Goal: Transaction & Acquisition: Purchase product/service

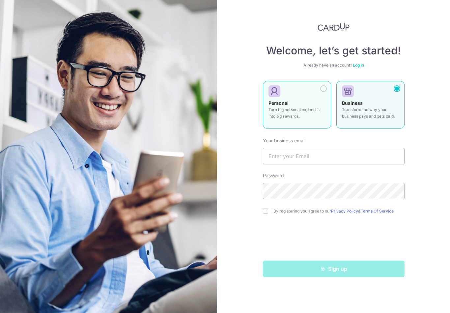
click at [309, 119] on div "Personal Turn big personal expenses into big rewards." at bounding box center [296, 111] width 57 height 23
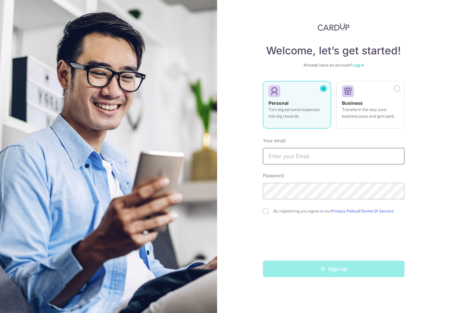
click at [328, 157] on input "text" at bounding box center [334, 156] width 142 height 16
type input "[EMAIL_ADDRESS][DOMAIN_NAME]"
click at [369, 268] on div "Sign up" at bounding box center [333, 268] width 149 height 16
click at [381, 269] on div "Sign up" at bounding box center [333, 268] width 149 height 16
click at [379, 270] on div "Sign up" at bounding box center [333, 268] width 149 height 16
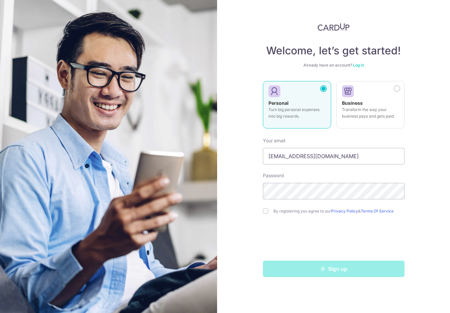
click at [381, 268] on div "Sign up" at bounding box center [333, 268] width 149 height 16
click at [381, 269] on div "Sign up" at bounding box center [333, 268] width 149 height 16
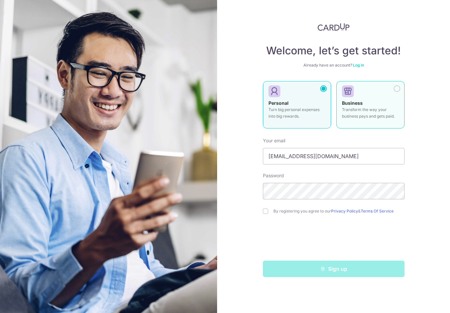
click at [395, 87] on div at bounding box center [396, 88] width 7 height 7
click at [306, 112] on p "Turn big personal expenses into big rewards." at bounding box center [296, 112] width 57 height 13
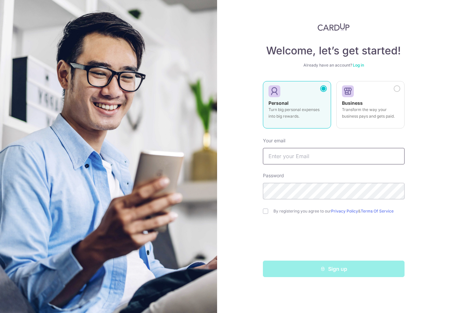
click at [358, 157] on input "text" at bounding box center [334, 156] width 142 height 16
type input "[EMAIL_ADDRESS][DOMAIN_NAME]"
click at [265, 212] on input "checkbox" at bounding box center [265, 210] width 5 height 5
checkbox input "true"
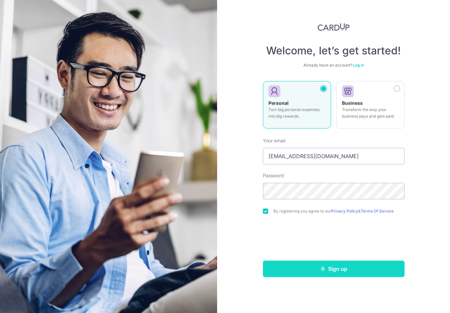
click at [288, 266] on button "Sign up" at bounding box center [334, 268] width 142 height 16
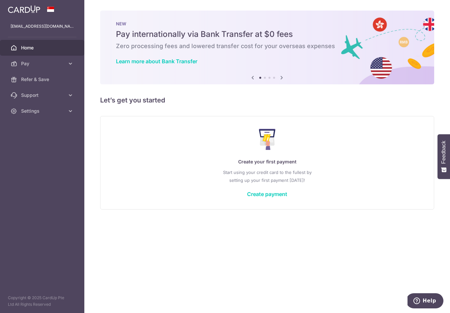
click at [0, 0] on icon "button" at bounding box center [0, 0] width 0 height 0
click at [47, 58] on link "Pay" at bounding box center [42, 64] width 84 height 16
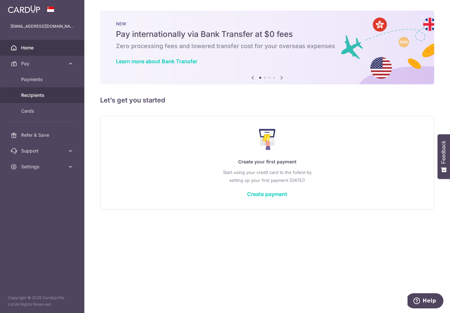
click at [37, 93] on span "Recipients" at bounding box center [42, 95] width 43 height 7
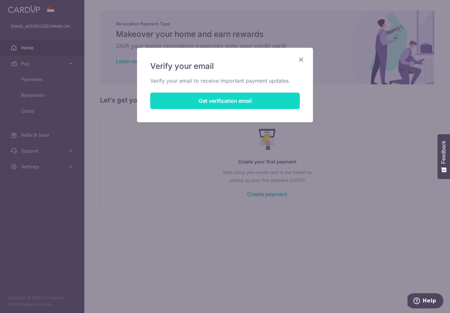
click at [226, 94] on button "Get verification email" at bounding box center [224, 100] width 149 height 16
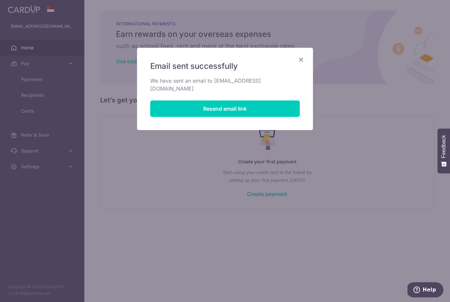
click at [301, 58] on icon "Close" at bounding box center [301, 59] width 8 height 8
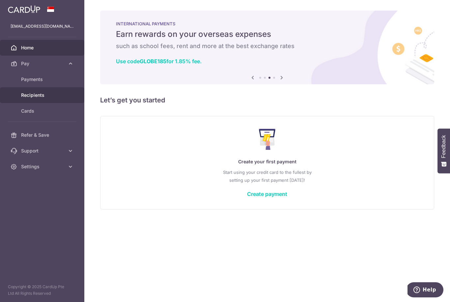
click at [37, 96] on span "Recipients" at bounding box center [42, 95] width 43 height 7
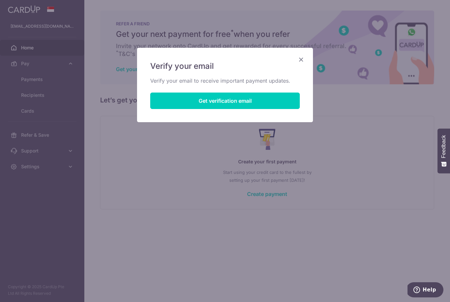
click at [307, 56] on div "Verify your email Verify your email to receive important payment updates. Get v…" at bounding box center [225, 85] width 176 height 74
click at [304, 54] on div "Verify your email Verify your email to receive important payment updates. Get v…" at bounding box center [225, 85] width 176 height 74
click at [302, 56] on icon "Close" at bounding box center [301, 59] width 8 height 8
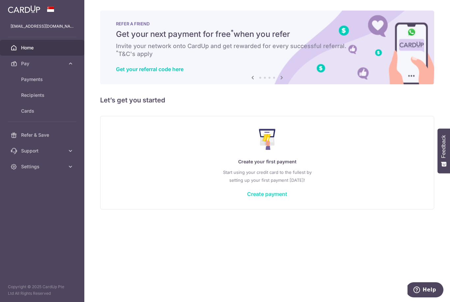
click at [287, 197] on link "Create payment" at bounding box center [267, 194] width 40 height 7
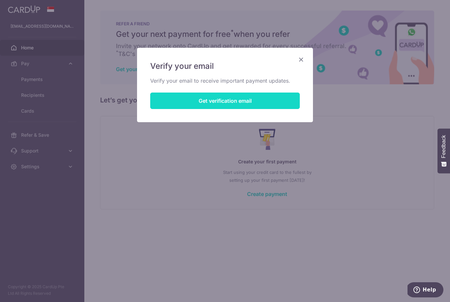
click at [275, 97] on button "Get verification email" at bounding box center [224, 100] width 149 height 16
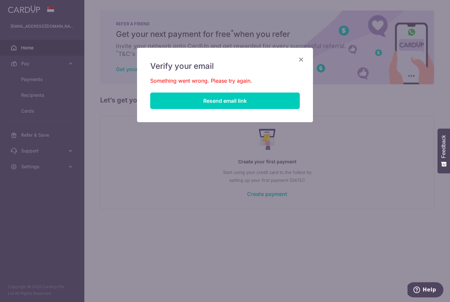
click at [309, 54] on div "Verify your email Something went wrong. Please try again. Resend email link" at bounding box center [225, 85] width 176 height 74
click at [297, 59] on icon "Close" at bounding box center [301, 59] width 8 height 8
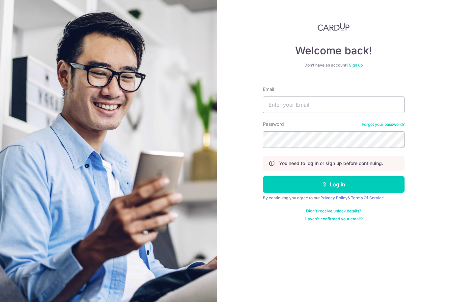
click at [342, 94] on div "Email" at bounding box center [334, 99] width 142 height 27
click at [344, 104] on input "Email" at bounding box center [334, 104] width 142 height 16
click at [336, 102] on input "Email" at bounding box center [334, 104] width 142 height 16
type input "Jollywee@live.com.sg"
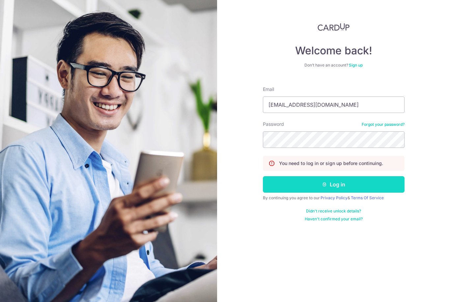
click at [311, 183] on button "Log in" at bounding box center [334, 184] width 142 height 16
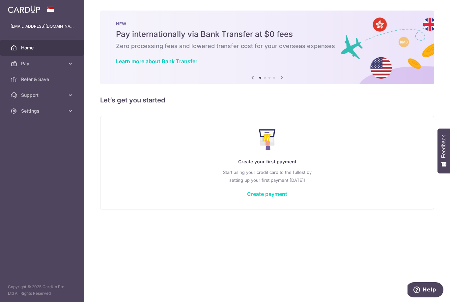
click at [247, 197] on link "Create payment" at bounding box center [267, 194] width 40 height 7
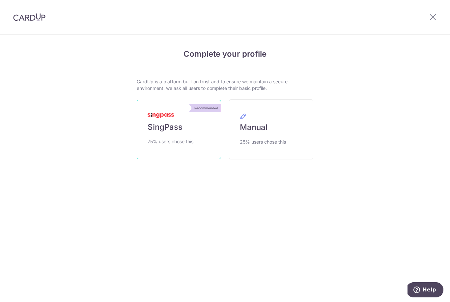
click at [170, 132] on span "SingPass" at bounding box center [164, 127] width 35 height 11
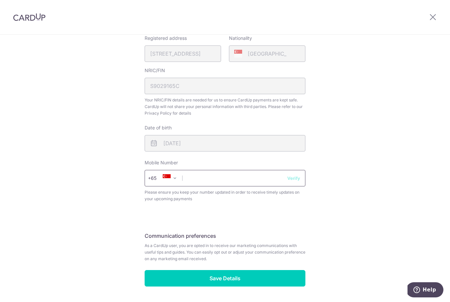
scroll to position [165, 0]
click at [235, 179] on input "text" at bounding box center [224, 178] width 161 height 16
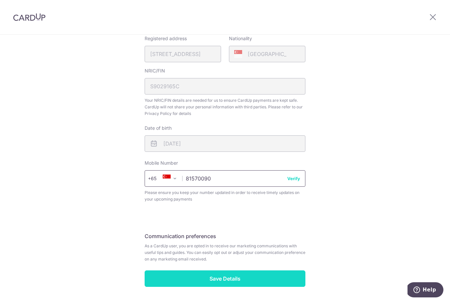
type input "81570090"
click at [269, 271] on input "Save Details" at bounding box center [224, 278] width 161 height 16
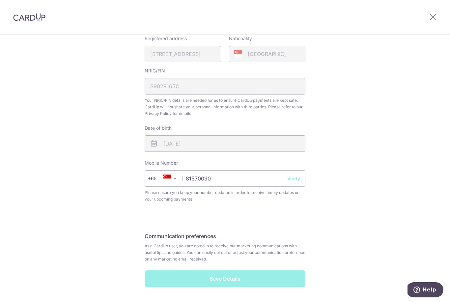
click at [273, 277] on div "Save Details" at bounding box center [225, 278] width 169 height 16
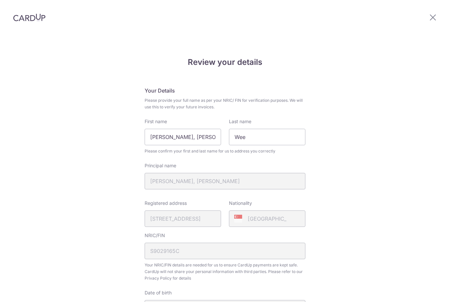
scroll to position [174, 0]
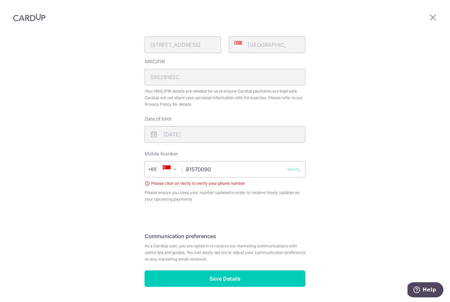
click at [300, 166] on button "Verify" at bounding box center [293, 169] width 13 height 7
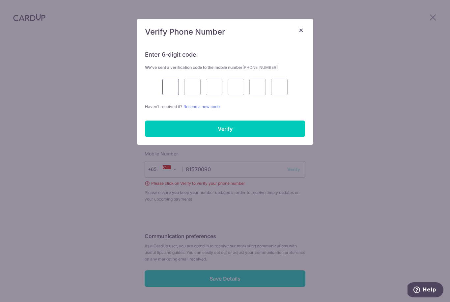
click at [176, 82] on input "text" at bounding box center [170, 87] width 16 height 16
type input "3"
type input "9"
type input "4"
type input "6"
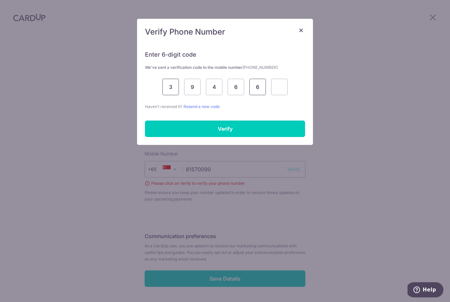
type input "6"
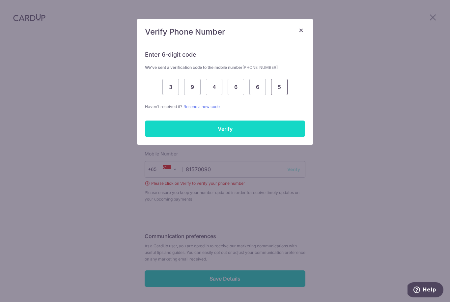
type input "5"
click at [258, 122] on input "Verify" at bounding box center [225, 128] width 160 height 16
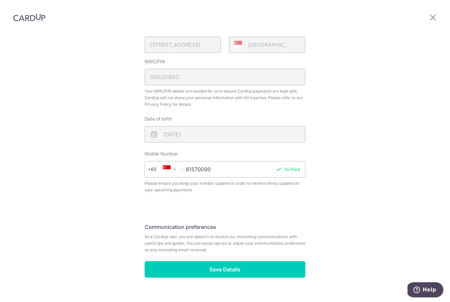
scroll to position [165, 0]
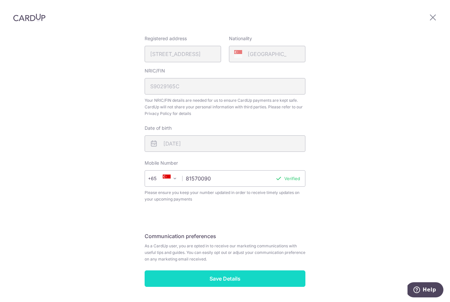
click at [240, 270] on input "Save Details" at bounding box center [224, 278] width 161 height 16
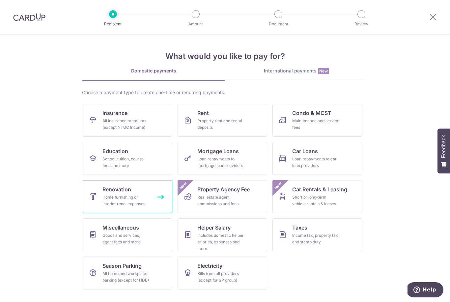
click at [110, 200] on div "Home furnishing or interior reno-expenses" at bounding box center [125, 200] width 47 height 13
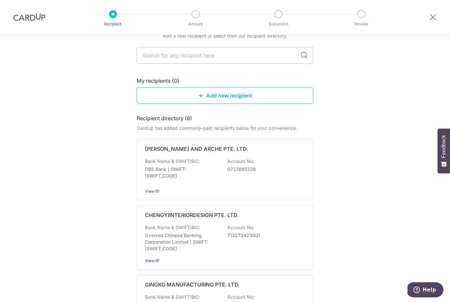
scroll to position [10, 0]
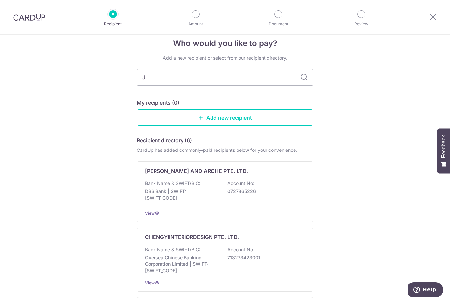
type input "Je"
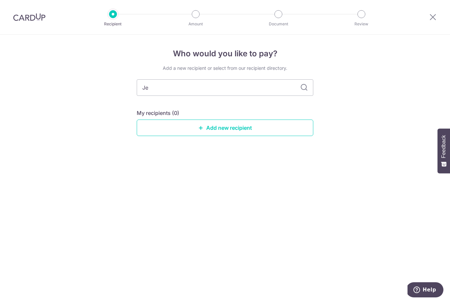
type input "J"
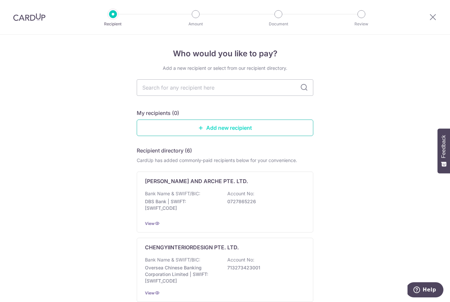
click at [168, 130] on link "Add new recipient" at bounding box center [225, 127] width 176 height 16
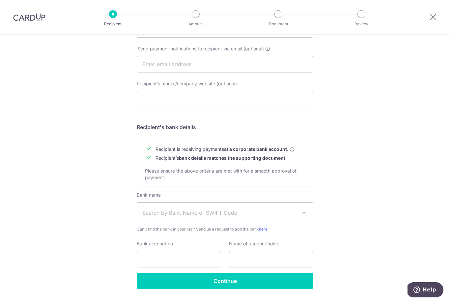
scroll to position [209, 0]
click at [143, 211] on span "Search by Bank Name or SWIFT Code" at bounding box center [225, 213] width 176 height 20
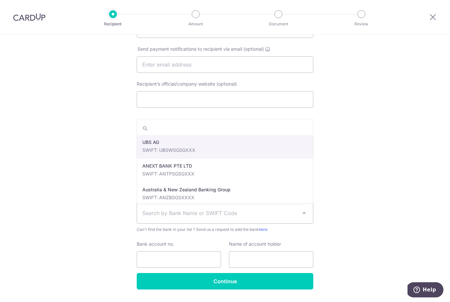
click at [82, 200] on div "Who would you like to pay? Your recipient does not need a CardUp account to rec…" at bounding box center [225, 72] width 450 height 495
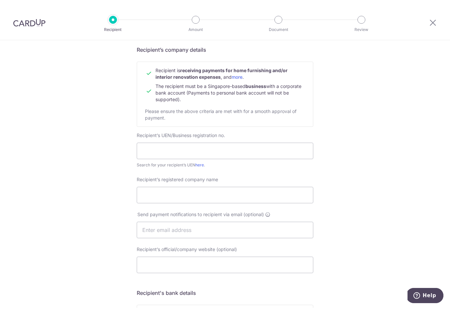
scroll to position [52, 0]
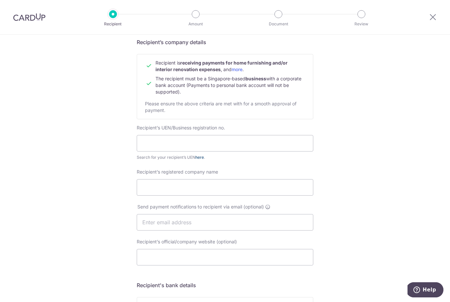
click at [200, 160] on link "here" at bounding box center [199, 157] width 9 height 5
click at [248, 147] on input "text" at bounding box center [225, 143] width 176 height 16
type input "201820502D"
click at [199, 159] on link "here" at bounding box center [199, 157] width 9 height 5
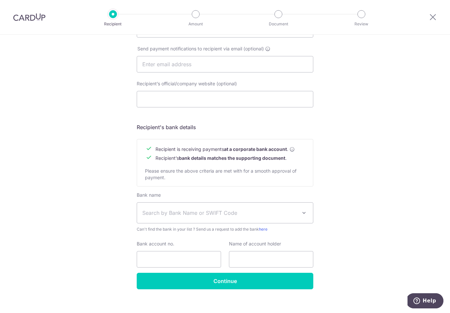
scroll to position [209, 0]
click at [267, 213] on span "Search by Bank Name or SWIFT Code" at bounding box center [219, 213] width 155 height 8
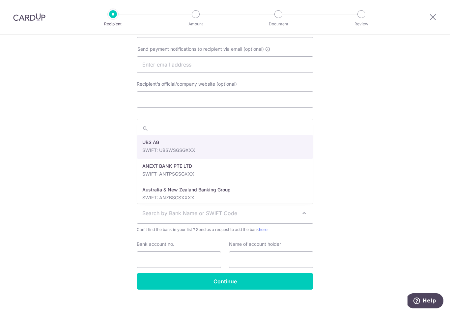
click at [290, 217] on span "Search by Bank Name or SWIFT Code" at bounding box center [219, 213] width 155 height 8
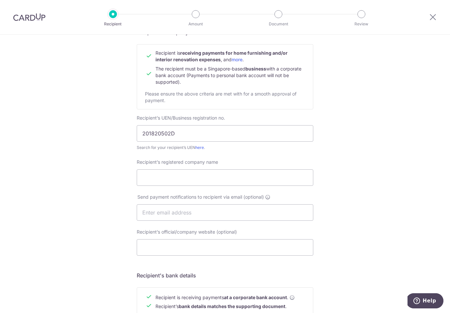
scroll to position [57, 0]
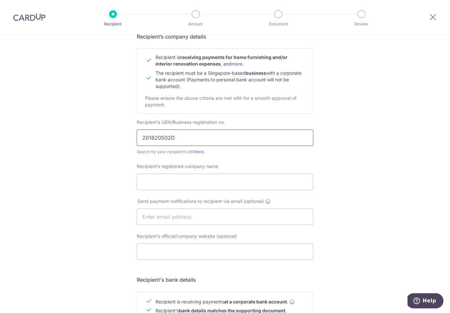
click at [236, 142] on input "201820502D" at bounding box center [225, 137] width 176 height 16
click at [215, 188] on input "Recipient’s registered company name" at bounding box center [225, 181] width 176 height 16
type input "Jesigns Interior Design Pte. Ltd."
click at [224, 218] on input "text" at bounding box center [225, 216] width 176 height 16
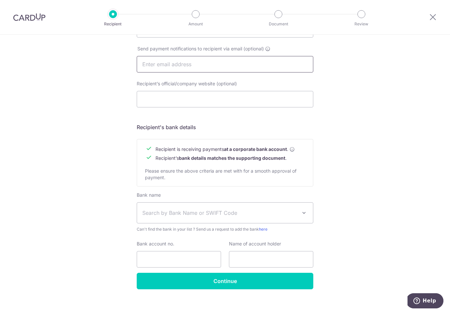
scroll to position [209, 0]
click at [197, 266] on input "Bank account no." at bounding box center [179, 259] width 84 height 16
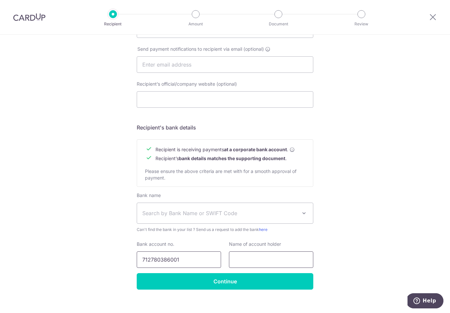
type input "712780386001"
click at [278, 268] on input "text" at bounding box center [271, 259] width 84 height 16
click at [259, 212] on span "Search by Bank Name or SWIFT Code" at bounding box center [219, 213] width 155 height 8
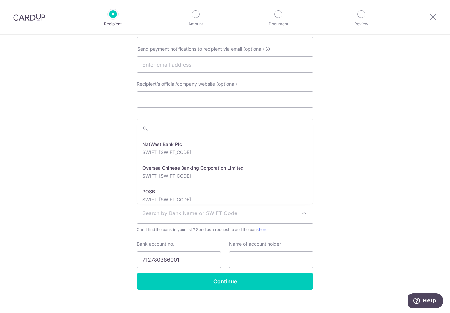
scroll to position [1135, 0]
select select "12"
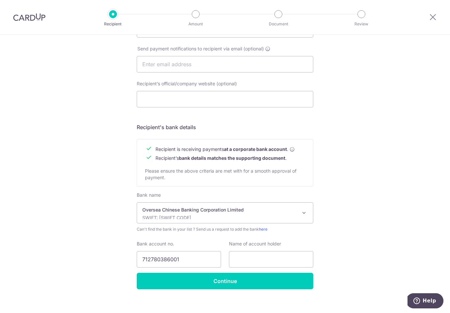
scroll to position [209, 0]
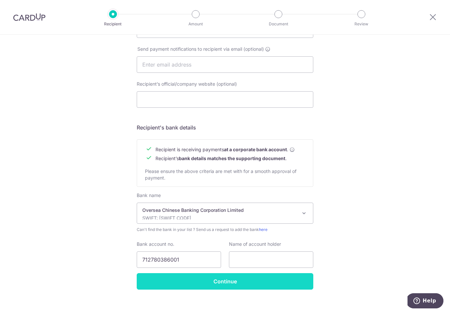
click at [274, 280] on input "Continue" at bounding box center [225, 281] width 176 height 16
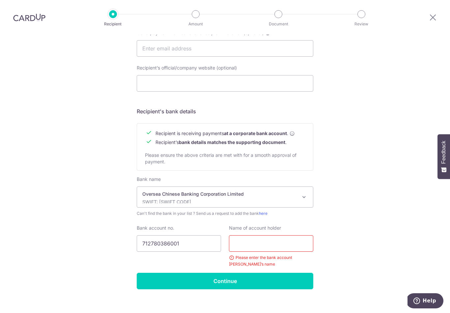
scroll to position [225, 0]
click at [291, 191] on p "Oversea Chinese Banking Corporation Limited" at bounding box center [219, 194] width 155 height 7
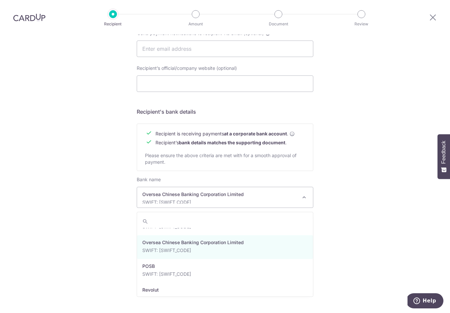
scroll to position [1154, 0]
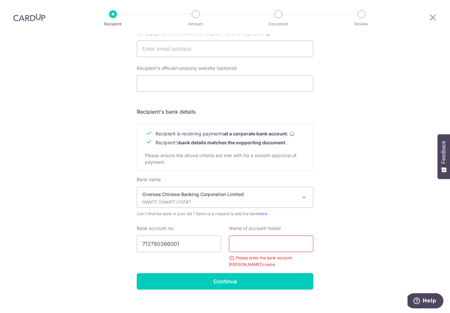
click at [263, 235] on input "text" at bounding box center [271, 243] width 84 height 16
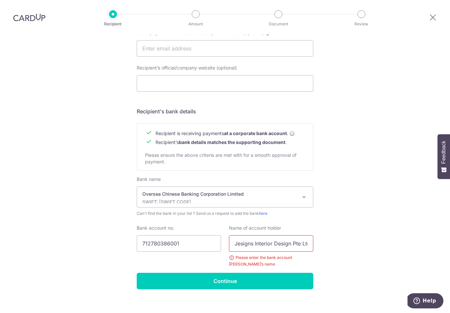
scroll to position [225, 0]
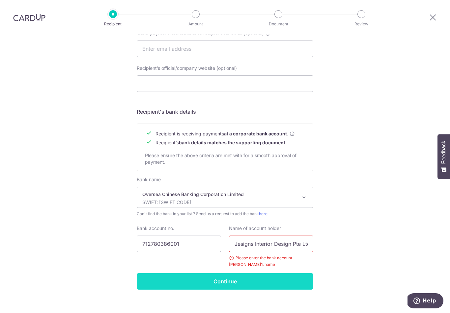
type input "Jesigns Interior Design Pte Ltd"
click at [271, 277] on input "Continue" at bounding box center [225, 281] width 176 height 16
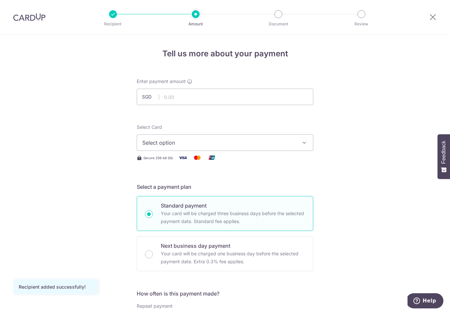
click at [287, 146] on span "Select option" at bounding box center [218, 143] width 153 height 8
click at [240, 103] on div at bounding box center [225, 156] width 450 height 313
click at [264, 103] on input "text" at bounding box center [225, 97] width 176 height 16
click at [280, 145] on span "Select option" at bounding box center [218, 143] width 153 height 8
click at [344, 126] on div at bounding box center [225, 156] width 450 height 313
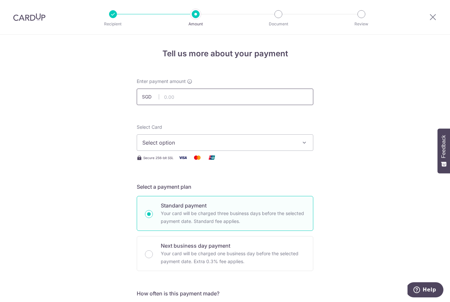
click at [253, 96] on input "text" at bounding box center [225, 97] width 176 height 16
click at [275, 146] on span "Select option" at bounding box center [218, 143] width 153 height 8
click at [257, 164] on span "Add credit card" at bounding box center [230, 161] width 153 height 7
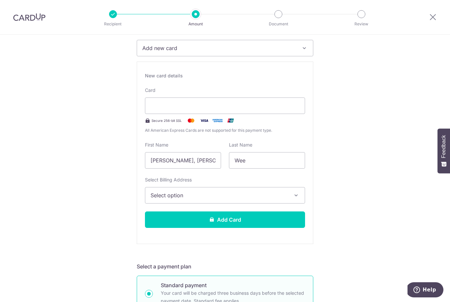
scroll to position [103, 0]
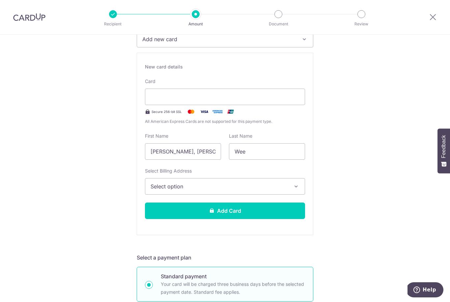
click at [291, 193] on button "Select option" at bounding box center [225, 186] width 160 height 16
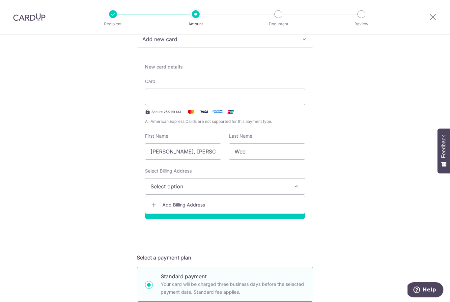
click at [257, 207] on span "Add Billing Address" at bounding box center [230, 204] width 137 height 7
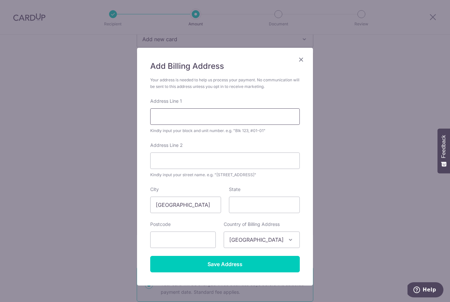
click at [266, 113] on input "Address Line 1" at bounding box center [224, 116] width 149 height 16
type input "Blk 138 Serangoon North Ave 2 #03-98"
click at [269, 203] on input "State" at bounding box center [264, 204] width 71 height 16
click at [200, 240] on input "text" at bounding box center [182, 239] width 65 height 16
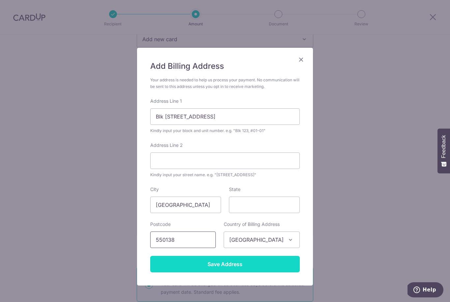
type input "550138"
click at [272, 261] on input "Save Address" at bounding box center [224, 264] width 149 height 16
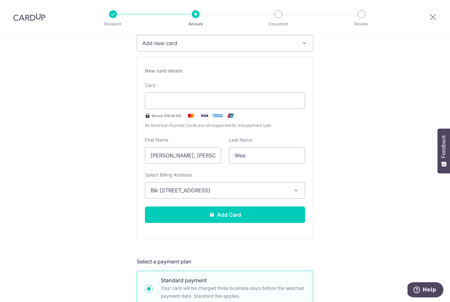
scroll to position [99, 0]
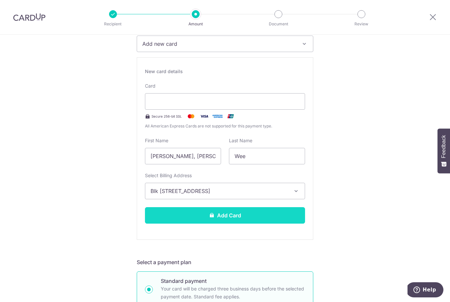
click at [278, 216] on button "Add Card" at bounding box center [225, 215] width 160 height 16
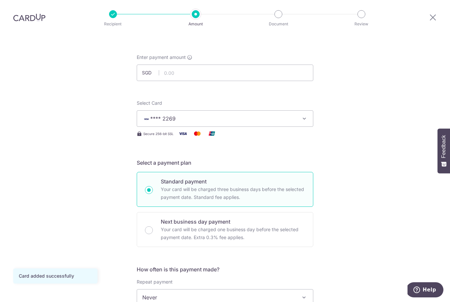
scroll to position [33, 0]
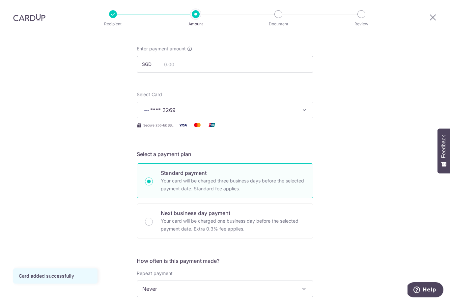
click at [305, 102] on button "**** 2269" at bounding box center [225, 110] width 176 height 16
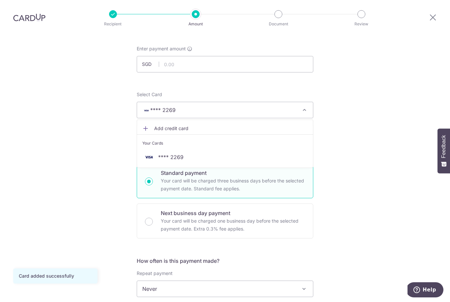
click at [360, 125] on div at bounding box center [225, 151] width 450 height 302
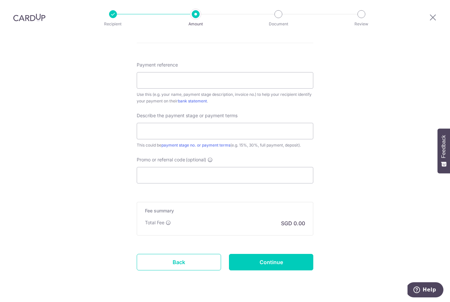
scroll to position [354, 0]
click at [223, 168] on input "Promo or referral code (optional)" at bounding box center [225, 176] width 176 height 16
click at [216, 168] on input "Promo or referral code (optional)" at bounding box center [225, 176] width 176 height 16
click at [185, 168] on input "Promo or referral code (optional)" at bounding box center [225, 176] width 176 height 16
click at [191, 168] on input "Promo or referral code (optional)" at bounding box center [225, 176] width 176 height 16
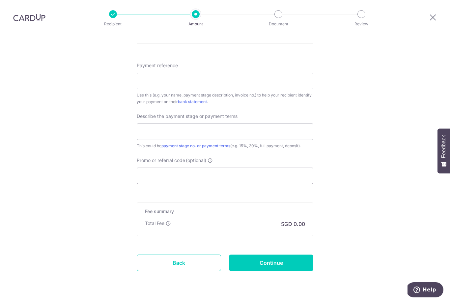
click at [168, 168] on input "Promo or referral code (optional)" at bounding box center [225, 176] width 176 height 16
paste input "3HOME25R"
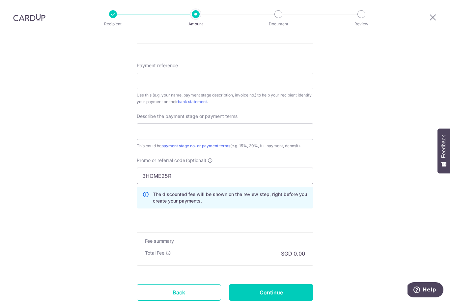
type input "3HOME25R"
click at [365, 138] on div "Tell us more about your payment Enter payment amount SGD Card added successfull…" at bounding box center [225, 15] width 450 height 669
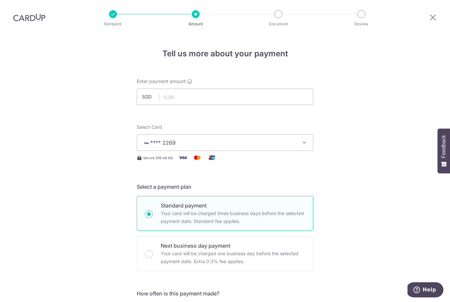
scroll to position [0, 0]
click at [262, 89] on input "text" at bounding box center [225, 97] width 176 height 16
click at [262, 89] on input "10.00" at bounding box center [225, 97] width 176 height 16
click at [267, 89] on input "10.00" at bounding box center [225, 97] width 176 height 16
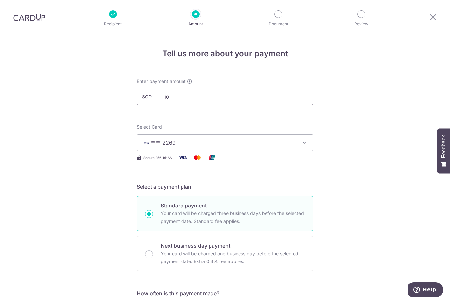
type input "1"
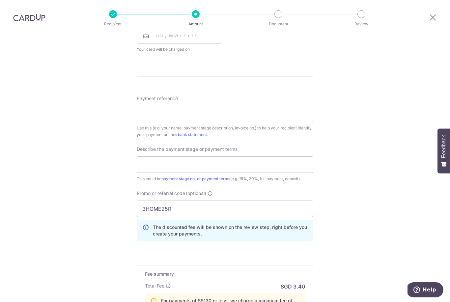
scroll to position [355, 0]
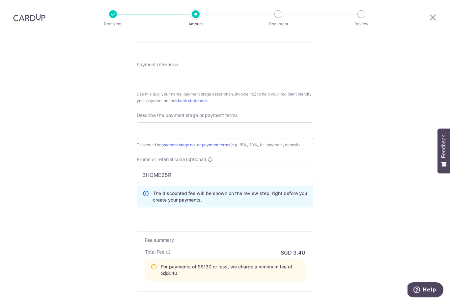
click at [358, 163] on div "Tell us more about your payment Enter payment amount SGD 130 10.00 Card added s…" at bounding box center [225, 28] width 450 height 696
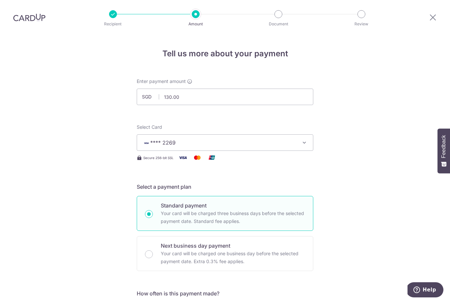
scroll to position [0, 0]
click at [253, 89] on input "130.00" at bounding box center [225, 97] width 176 height 16
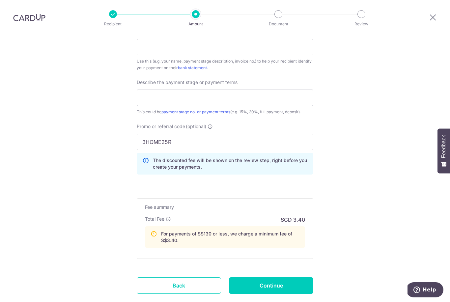
scroll to position [396, 0]
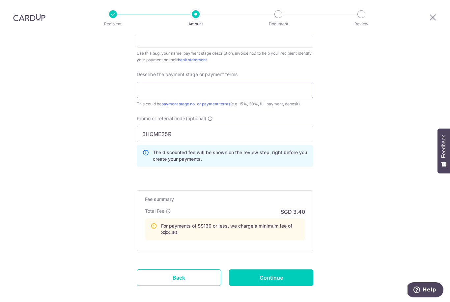
click at [264, 82] on input "text" at bounding box center [225, 90] width 176 height 16
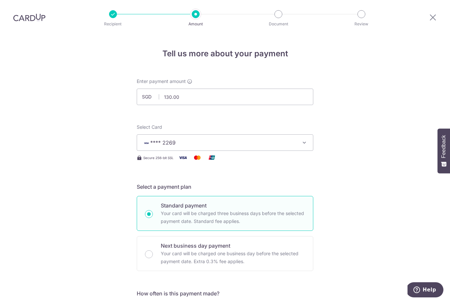
scroll to position [0, 0]
click at [264, 89] on input "130.00" at bounding box center [225, 97] width 176 height 16
type input "1"
click at [256, 89] on input "1,000.00" at bounding box center [225, 97] width 176 height 16
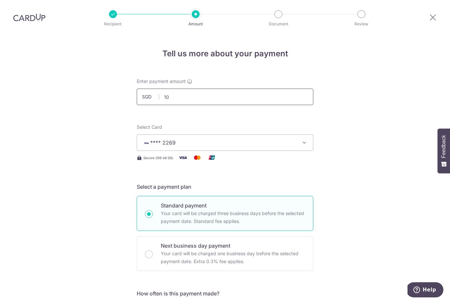
type input "1"
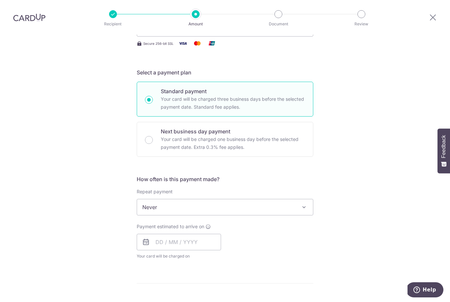
scroll to position [114, 0]
click at [307, 203] on span at bounding box center [304, 207] width 8 height 8
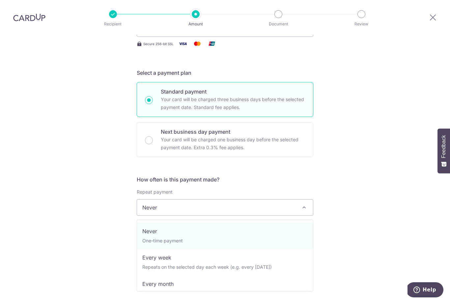
click at [340, 157] on div "Tell us more about your payment Enter payment amount SGD 20,000.00 20000.00 Car…" at bounding box center [225, 255] width 450 height 669
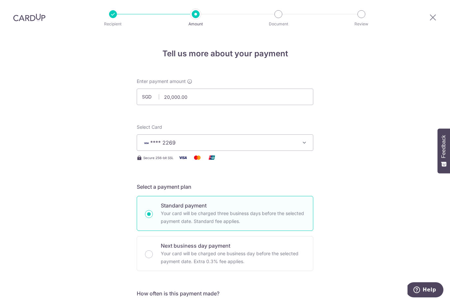
scroll to position [0, 0]
click at [267, 89] on input "20,000.00" at bounding box center [225, 97] width 176 height 16
click at [282, 89] on input "20,000.00" at bounding box center [225, 97] width 176 height 16
type input "2"
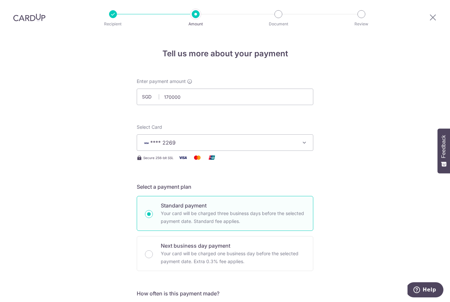
type input "170,000.00"
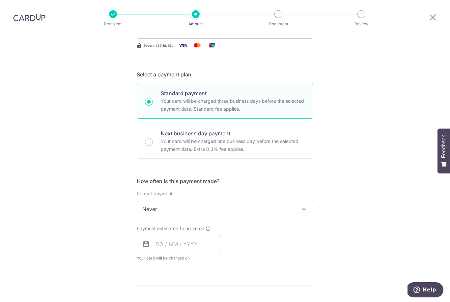
scroll to position [112, 0]
click at [305, 205] on span at bounding box center [304, 209] width 8 height 8
click at [296, 201] on span "Every week" at bounding box center [225, 209] width 176 height 16
select select "3"
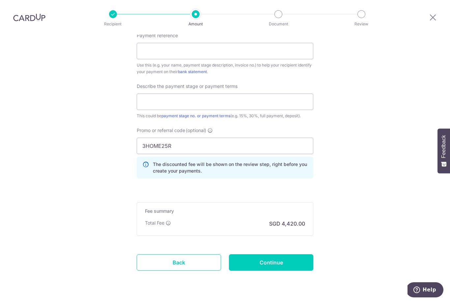
scroll to position [390, 0]
click at [160, 254] on link "Back" at bounding box center [179, 262] width 84 height 16
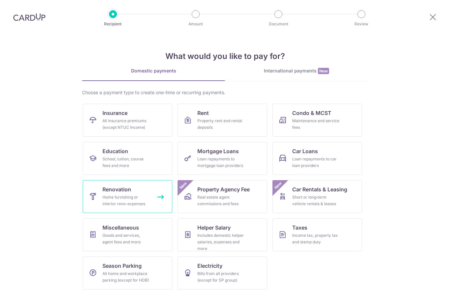
click at [117, 197] on div "Home furnishing or interior reno-expenses" at bounding box center [125, 200] width 47 height 13
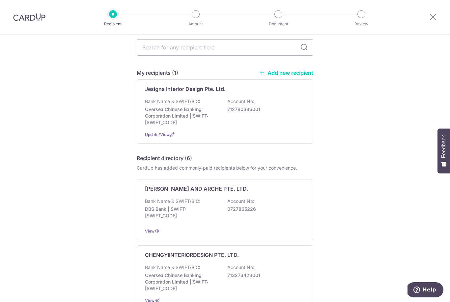
scroll to position [26, 0]
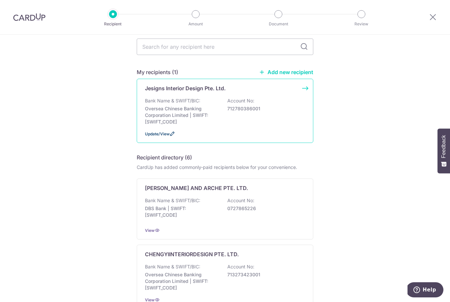
click at [148, 136] on span "Update/View" at bounding box center [157, 133] width 25 height 5
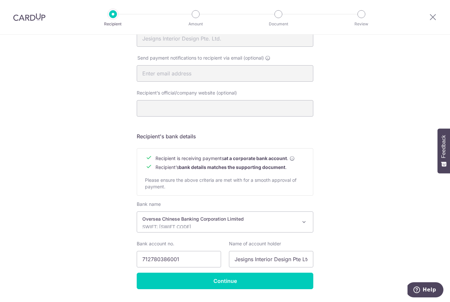
scroll to position [200, 0]
click at [302, 226] on span at bounding box center [304, 222] width 8 height 8
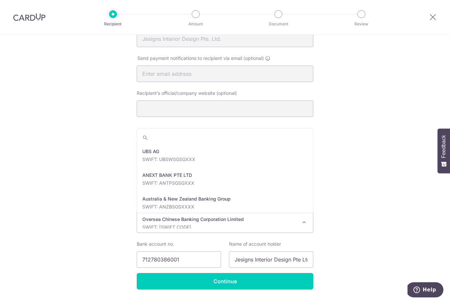
scroll to position [1114, 0]
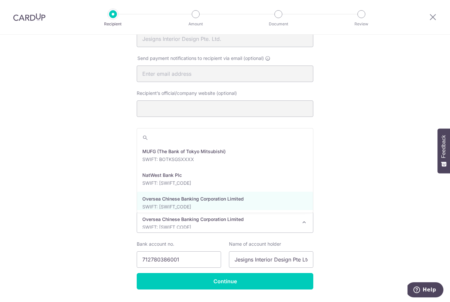
click at [364, 173] on div "Recipient Details Your recipient does not need a CardUp account to receive your…" at bounding box center [225, 77] width 450 height 486
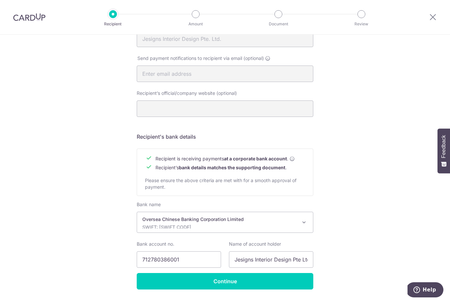
click at [297, 223] on span "Oversea Chinese Banking Corporation Limited SWIFT: OCBCSGSGXXX" at bounding box center [225, 222] width 176 height 20
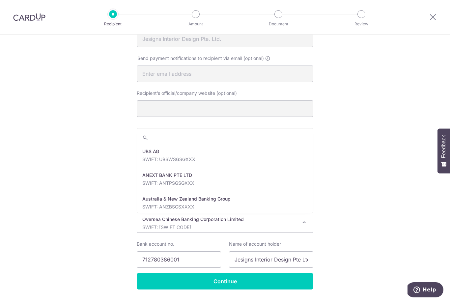
scroll to position [1130, 0]
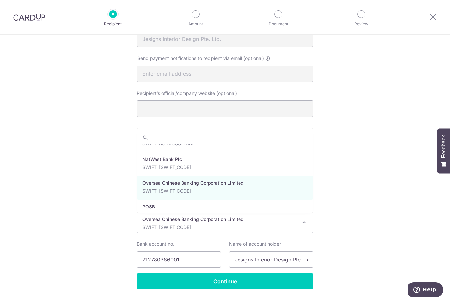
click at [352, 164] on div "Recipient Details Your recipient does not need a CardUp account to receive your…" at bounding box center [225, 77] width 450 height 486
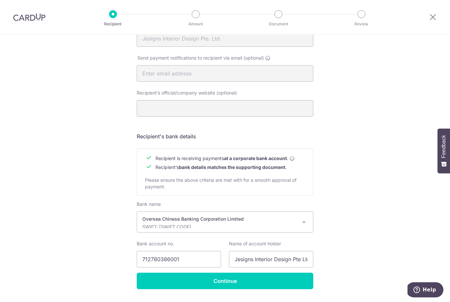
scroll to position [200, 0]
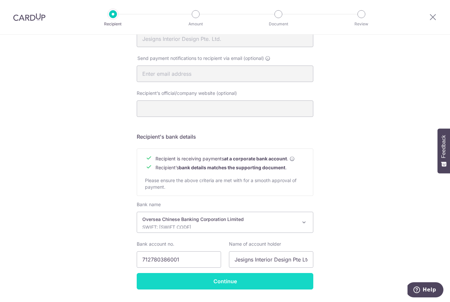
click at [264, 286] on input "Continue" at bounding box center [225, 281] width 176 height 16
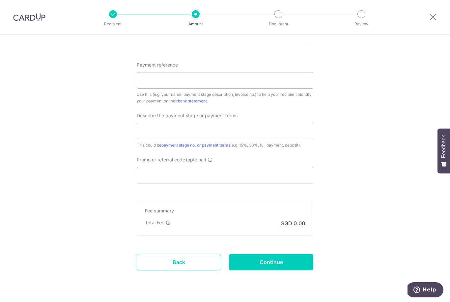
scroll to position [354, 0]
click at [191, 267] on link "Back" at bounding box center [179, 262] width 84 height 16
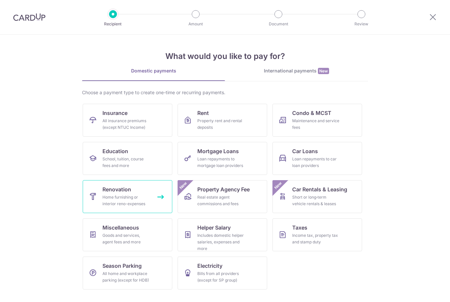
click at [135, 190] on link "Renovation Home furnishing or interior reno-expenses" at bounding box center [128, 196] width 90 height 33
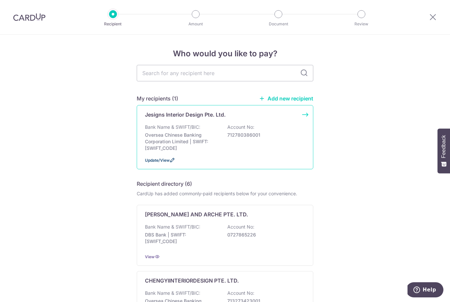
click at [160, 163] on span "Update/View" at bounding box center [157, 160] width 25 height 5
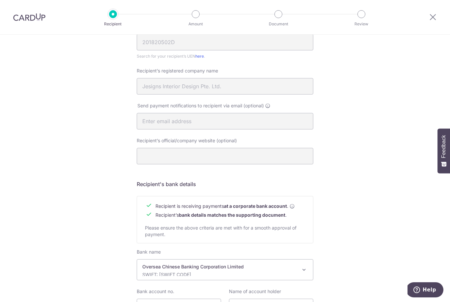
scroll to position [147, 0]
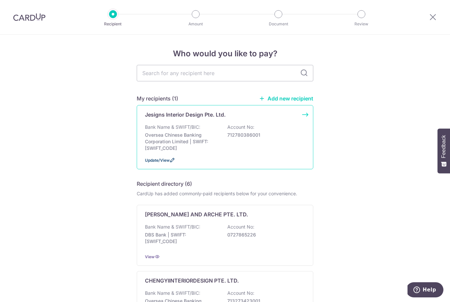
click at [167, 162] on span "Update/View" at bounding box center [157, 160] width 25 height 5
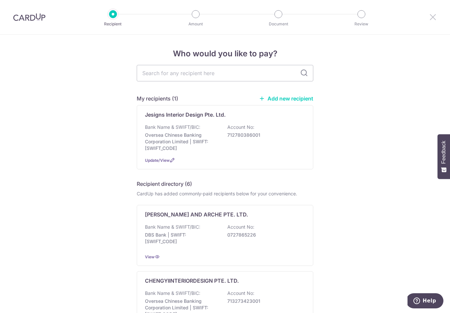
click at [434, 17] on icon at bounding box center [433, 17] width 8 height 8
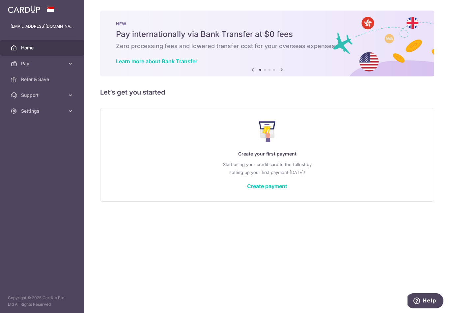
click at [0, 0] on icon "button" at bounding box center [0, 0] width 0 height 0
click at [67, 114] on icon at bounding box center [70, 111] width 7 height 7
click at [41, 129] on span "Account" at bounding box center [42, 126] width 43 height 7
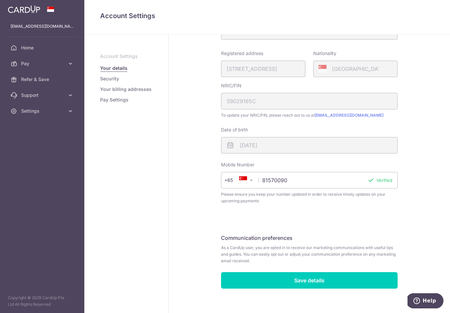
scroll to position [102, 0]
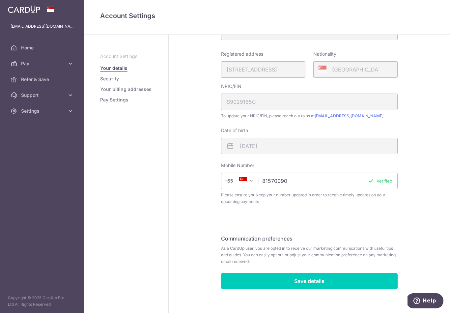
click at [100, 103] on link "Pay Settings" at bounding box center [114, 99] width 28 height 7
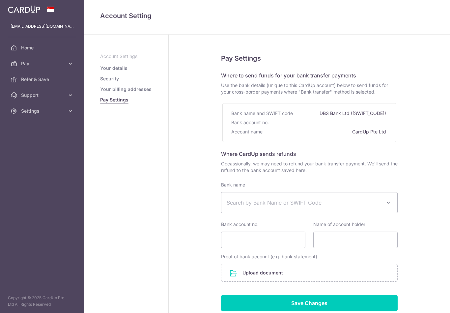
select select
click at [0, 0] on icon "button" at bounding box center [0, 0] width 0 height 0
click at [65, 65] on link "Pay" at bounding box center [42, 64] width 84 height 16
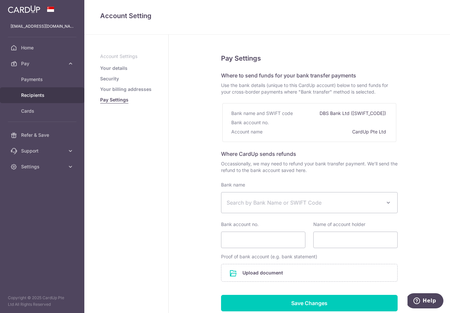
click at [39, 92] on span "Recipients" at bounding box center [42, 95] width 43 height 7
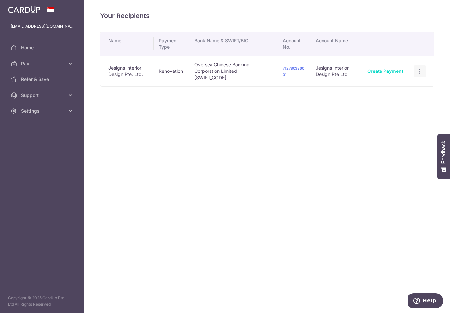
click at [420, 75] on icon "button" at bounding box center [419, 71] width 7 height 7
click at [384, 93] on span "View/Edit" at bounding box center [397, 89] width 45 height 8
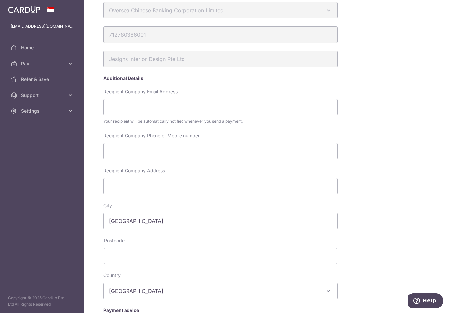
scroll to position [64, 0]
click at [221, 116] on input "Recipient Company Email Address" at bounding box center [220, 108] width 234 height 16
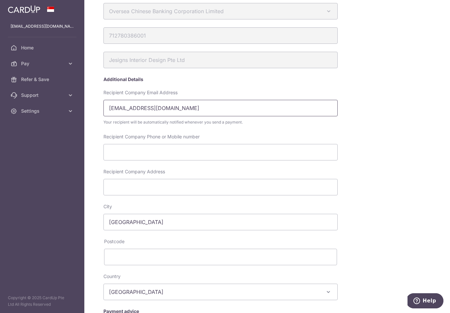
type input "Info@jesigns.net"
click at [356, 141] on div "My recipients Jesigns Interior Design Pte. Ltd. Jesigns Interior Design Pte. Lt…" at bounding box center [292, 164] width 385 height 435
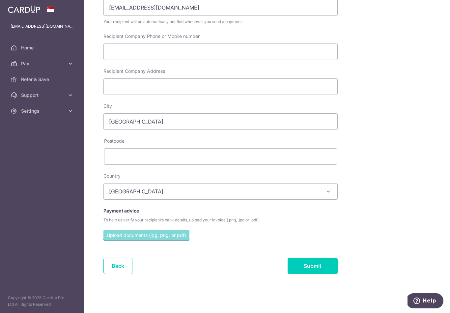
scroll to position [180, 0]
click at [287, 274] on input "Submit" at bounding box center [312, 265] width 50 height 16
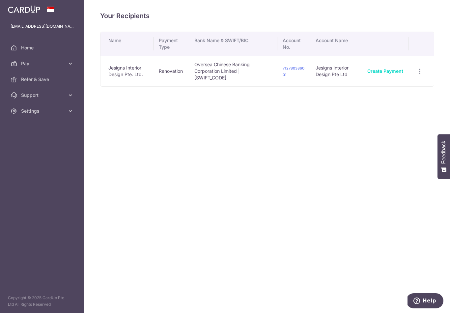
click at [0, 0] on icon "button" at bounding box center [0, 0] width 0 height 0
click at [49, 45] on span "Home" at bounding box center [42, 47] width 43 height 7
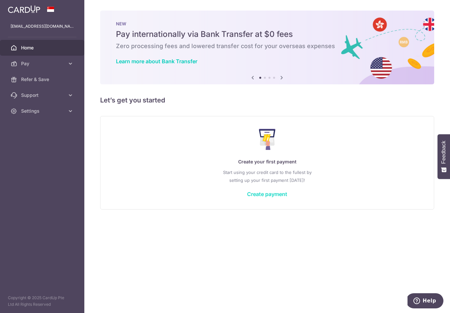
click at [247, 197] on link "Create payment" at bounding box center [267, 194] width 40 height 7
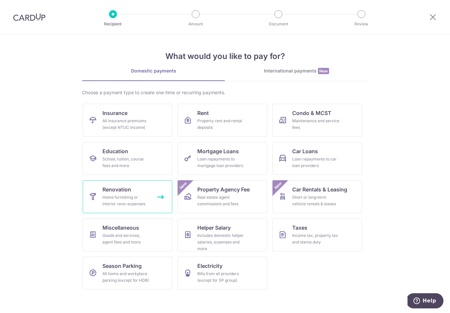
click at [125, 196] on div "Home furnishing or interior reno-expenses" at bounding box center [125, 200] width 47 height 13
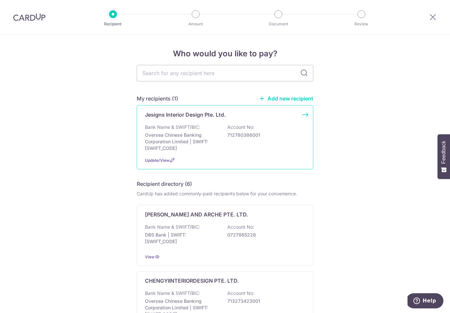
click at [286, 138] on p "712780386001" at bounding box center [264, 135] width 74 height 7
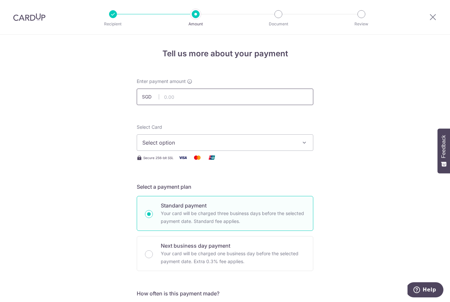
click at [234, 102] on input "text" at bounding box center [225, 97] width 176 height 16
click at [254, 143] on span "Select option" at bounding box center [218, 143] width 153 height 8
type input "10.00"
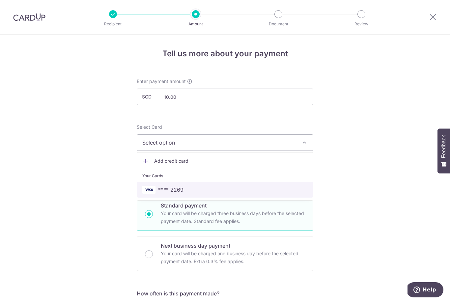
click at [237, 186] on link "**** 2269" at bounding box center [225, 190] width 176 height 16
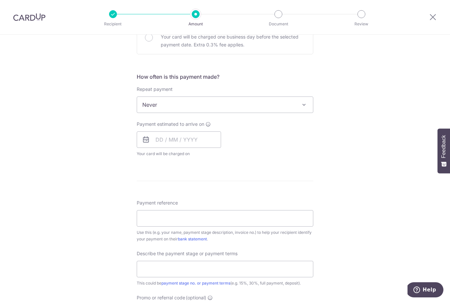
scroll to position [215, 0]
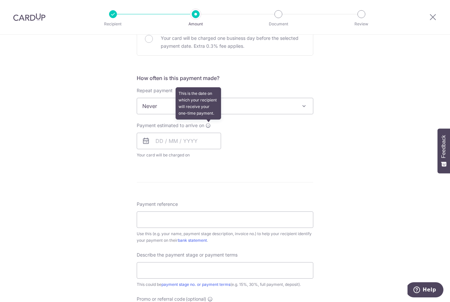
click at [205, 128] on span at bounding box center [207, 125] width 5 height 5
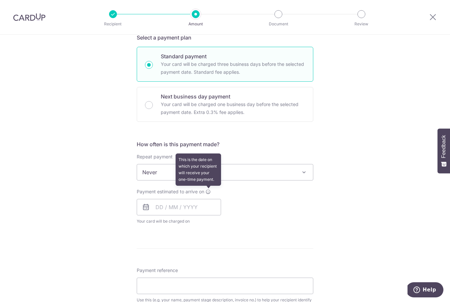
scroll to position [150, 0]
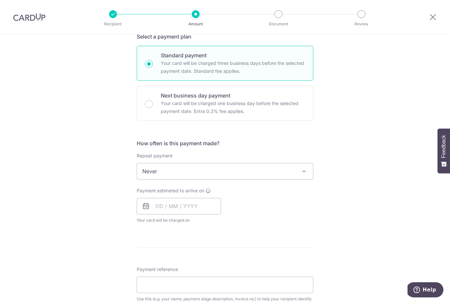
click at [342, 225] on div "Tell us more about your payment Enter payment amount SGD 10.00 10.00 Select Car…" at bounding box center [225, 217] width 450 height 667
click at [306, 173] on span at bounding box center [304, 171] width 8 height 8
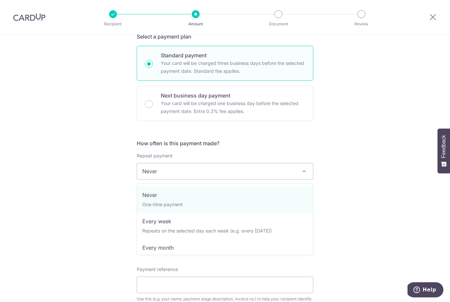
click at [346, 202] on div "Tell us more about your payment Enter payment amount SGD 10.00 10.00 Select Car…" at bounding box center [225, 217] width 450 height 667
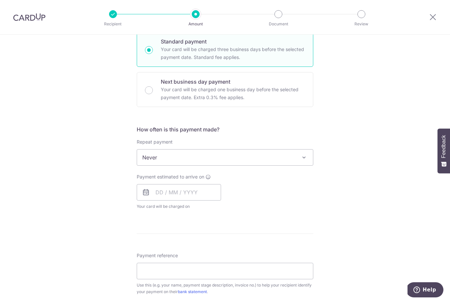
scroll to position [165, 0]
click at [186, 192] on input "text" at bounding box center [179, 191] width 84 height 16
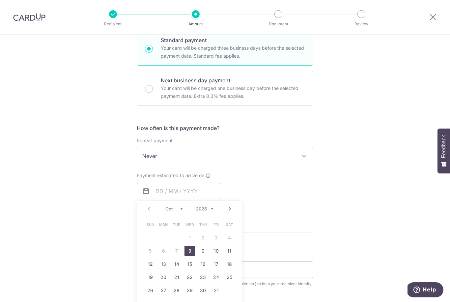
click at [191, 254] on link "8" at bounding box center [189, 251] width 11 height 11
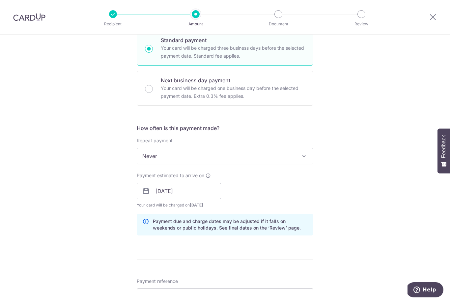
click at [279, 203] on div "Payment estimated to arrive on 08/10/2025 Prev Next Oct Nov Dec 2025 2026 2027 …" at bounding box center [225, 190] width 184 height 36
click at [209, 196] on input "[DATE]" at bounding box center [179, 191] width 84 height 16
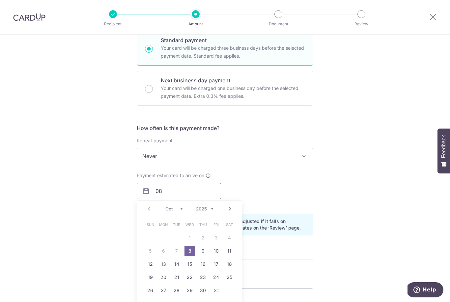
type input "0"
click at [365, 205] on div "Tell us more about your payment Enter payment amount SGD 10.00 10.00 Select Car…" at bounding box center [225, 215] width 450 height 693
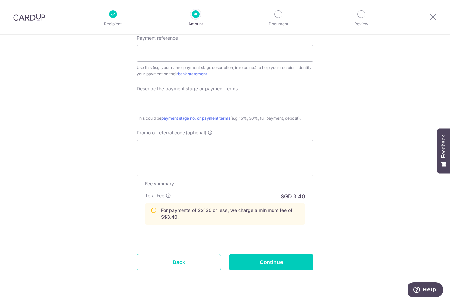
scroll to position [372, 0]
click at [296, 270] on input "Continue" at bounding box center [271, 262] width 84 height 16
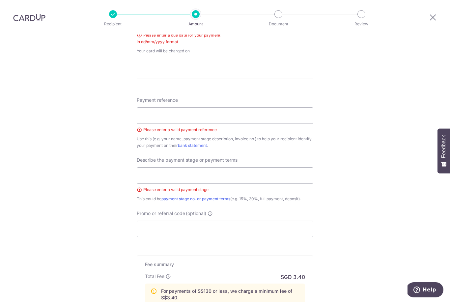
scroll to position [186, 0]
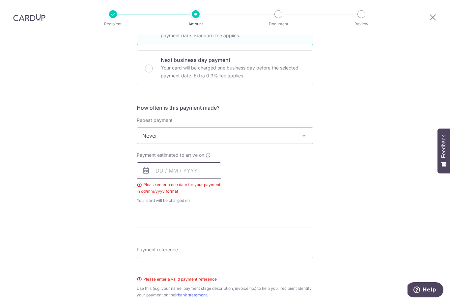
click at [187, 162] on input "text" at bounding box center [179, 170] width 84 height 16
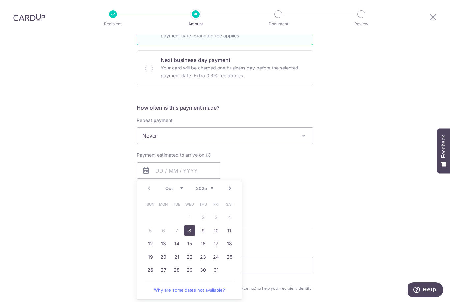
click at [189, 225] on link "8" at bounding box center [189, 230] width 11 height 11
type input "[DATE]"
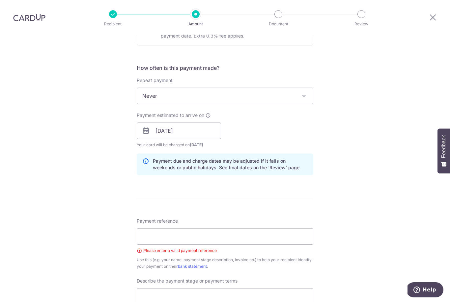
scroll to position [295, 0]
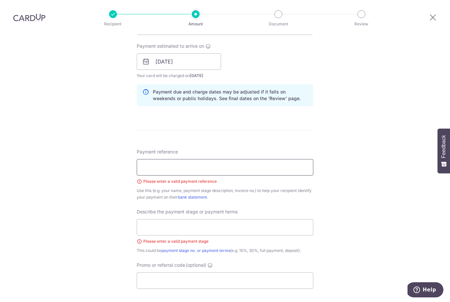
click at [267, 159] on input "Payment reference" at bounding box center [225, 167] width 176 height 16
click at [141, 159] on input "#03-98" at bounding box center [225, 167] width 176 height 16
click at [228, 159] on input "Serangoon #03-98" at bounding box center [225, 167] width 176 height 16
type input "S"
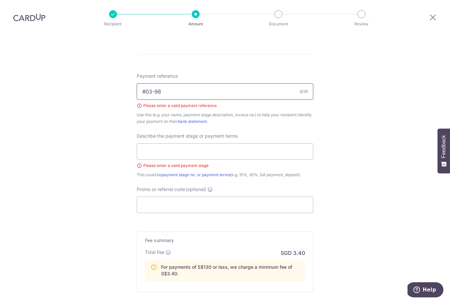
scroll to position [373, 0]
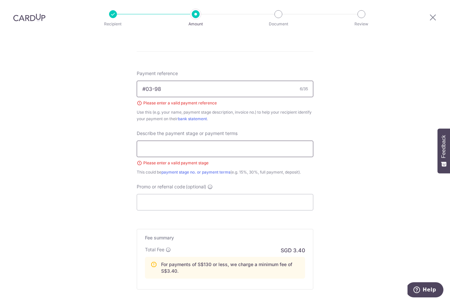
type input "#03-98"
click at [155, 141] on input "text" at bounding box center [225, 149] width 176 height 16
type input "Testing"
click at [207, 194] on input "Promo or referral code (optional)" at bounding box center [225, 202] width 176 height 16
click at [222, 81] on input "#03-98" at bounding box center [225, 89] width 176 height 16
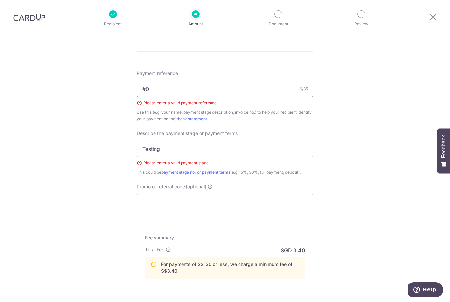
type input "#"
type input "550138 #03-98"
click at [351, 161] on div "Tell us more about your payment Enter payment amount SGD 10.00 10.00 Select Car…" at bounding box center [225, 18] width 450 height 712
click at [248, 194] on input "Promo or referral code (optional)" at bounding box center [225, 202] width 176 height 16
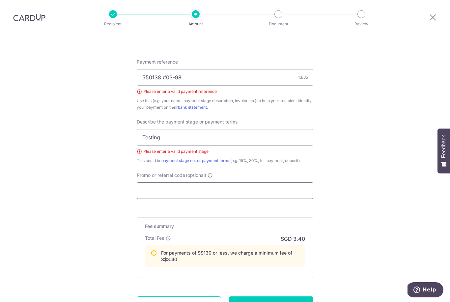
scroll to position [384, 0]
click at [220, 183] on input "Promo or referral code (optional)" at bounding box center [225, 191] width 176 height 16
click at [216, 183] on input "Promo or referral code (optional)" at bounding box center [225, 191] width 176 height 16
paste input "RENO25ONE"
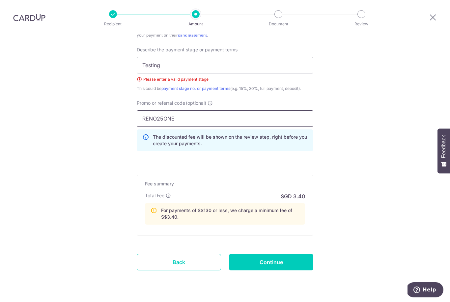
scroll to position [456, 0]
type input "RENO25ONE"
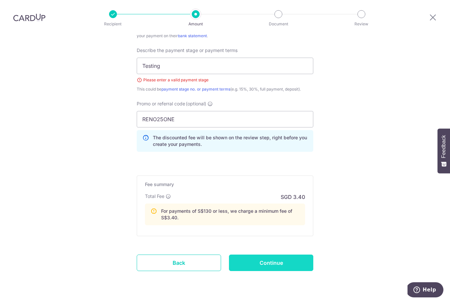
click at [294, 254] on input "Continue" at bounding box center [271, 262] width 84 height 16
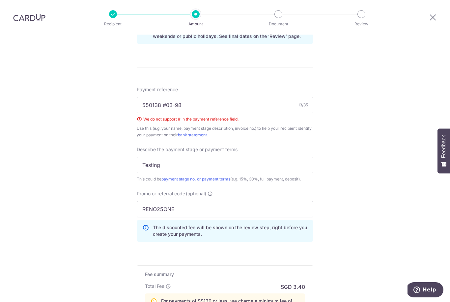
scroll to position [321, 0]
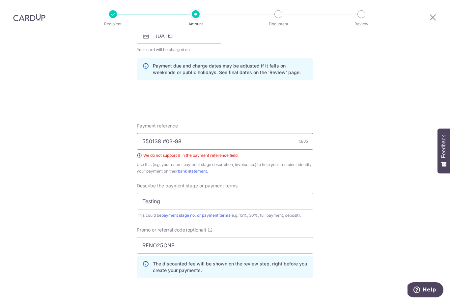
click at [166, 133] on input "550138 #03-98" at bounding box center [225, 141] width 176 height 16
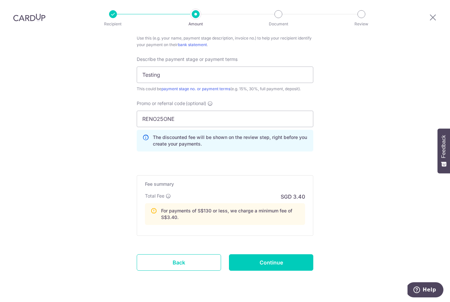
scroll to position [447, 0]
type input "550138 - 03-98"
click at [286, 254] on input "Continue" at bounding box center [271, 262] width 84 height 16
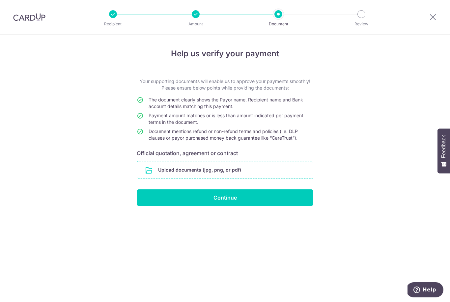
click at [277, 173] on input "file" at bounding box center [225, 169] width 176 height 17
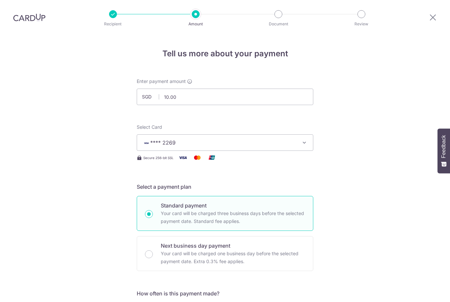
scroll to position [21, 0]
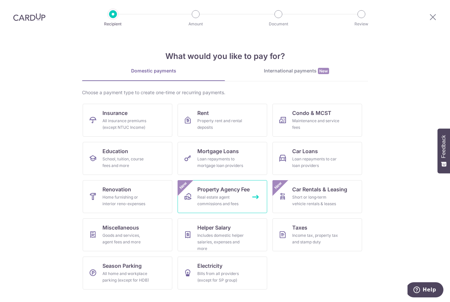
click at [234, 188] on link "Property Agency Fee Real estate agent commissions and fees New" at bounding box center [222, 196] width 90 height 33
click at [382, 170] on section "What would you like to pay for? Domestic payments International payments New Ch…" at bounding box center [225, 168] width 450 height 267
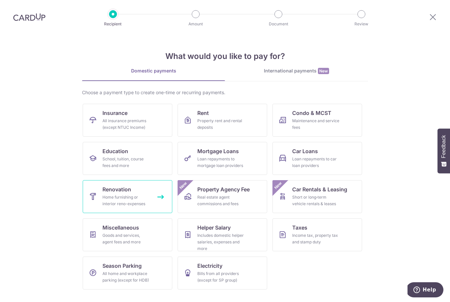
click at [123, 203] on link "Renovation Home furnishing or interior reno-expenses" at bounding box center [128, 196] width 90 height 33
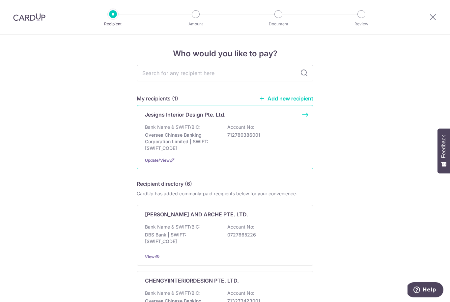
click at [276, 137] on div "Bank Name & SWIFT/BIC: Oversea Chinese Banking Corporation Limited | SWIFT: [SW…" at bounding box center [225, 138] width 160 height 28
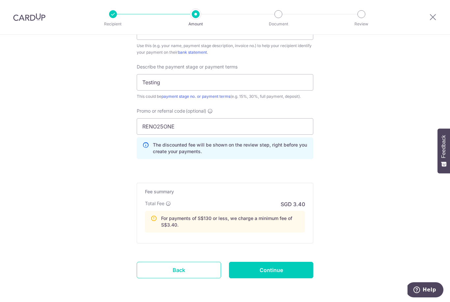
scroll to position [433, 0]
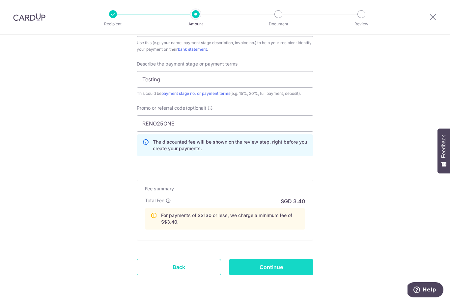
click at [288, 272] on input "Continue" at bounding box center [271, 267] width 84 height 16
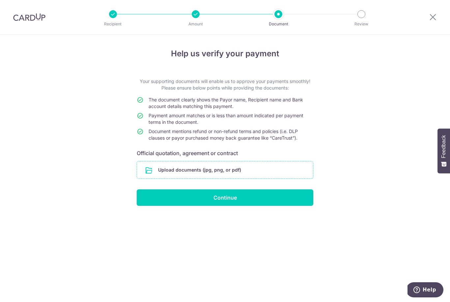
click at [245, 169] on input "file" at bounding box center [225, 169] width 176 height 17
